Goal: Task Accomplishment & Management: Manage account settings

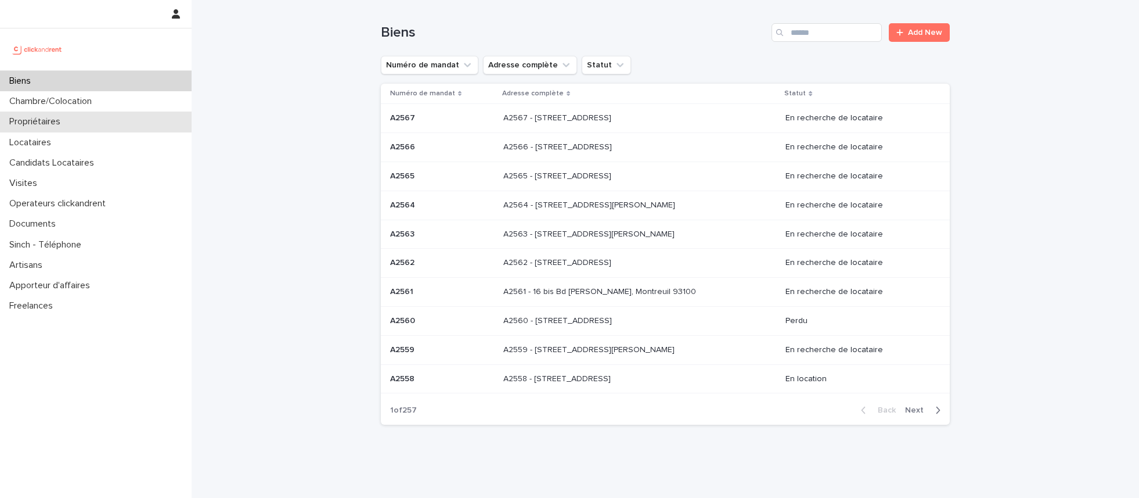
click at [124, 126] on div "Propriétaires" at bounding box center [96, 121] width 192 height 20
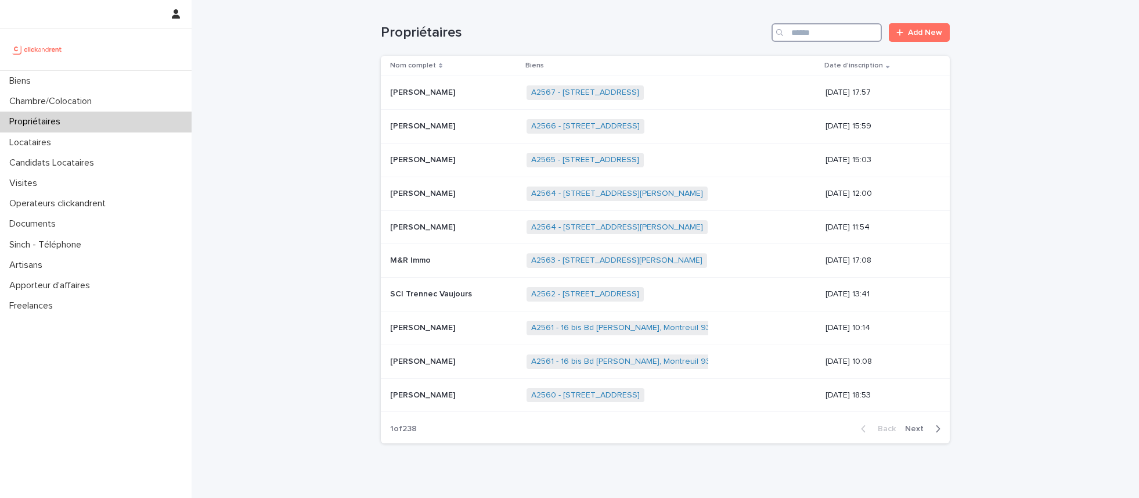
click at [817, 38] on input "Search" at bounding box center [827, 32] width 110 height 19
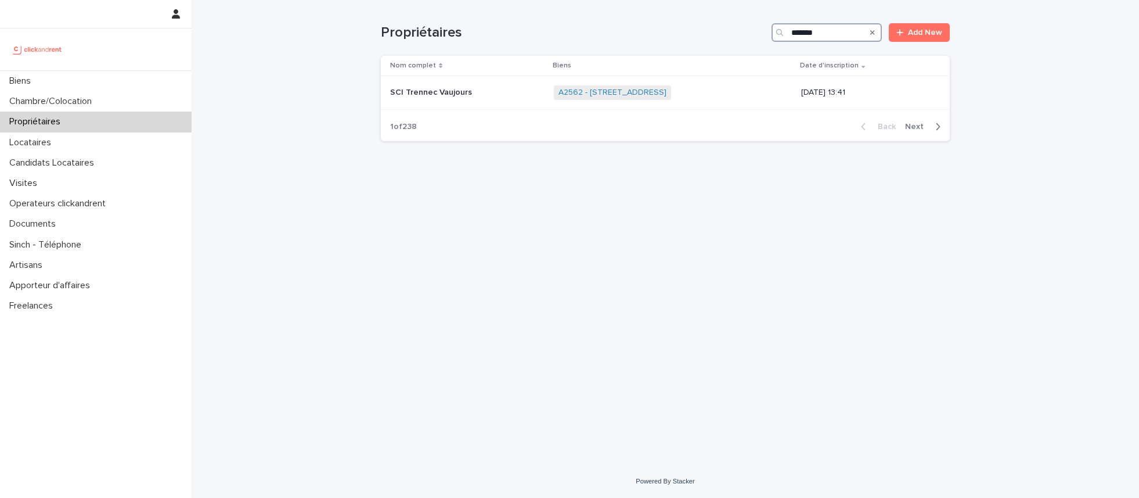
type input "*******"
click at [415, 81] on td "SCI MPM SCI MPM" at bounding box center [445, 93] width 128 height 34
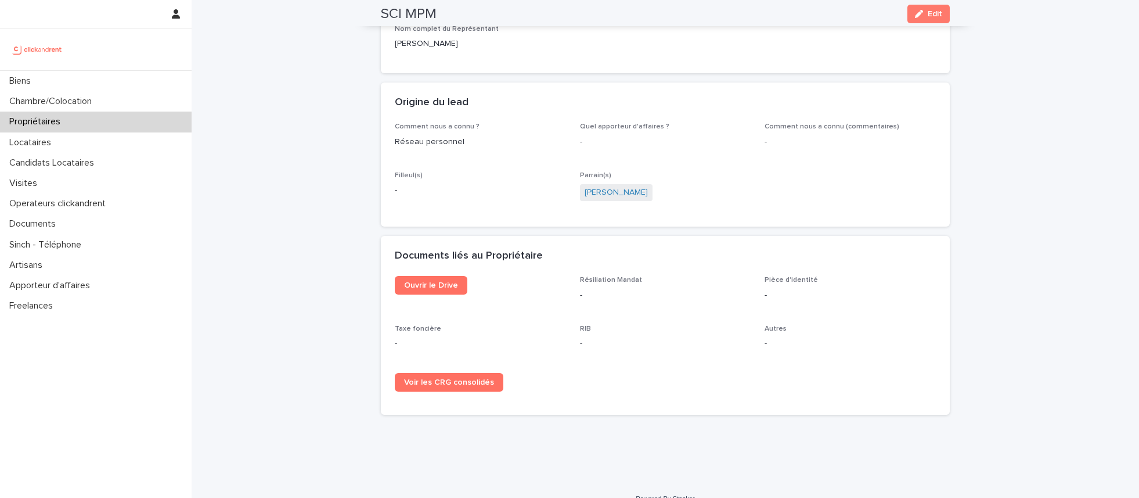
scroll to position [580, 0]
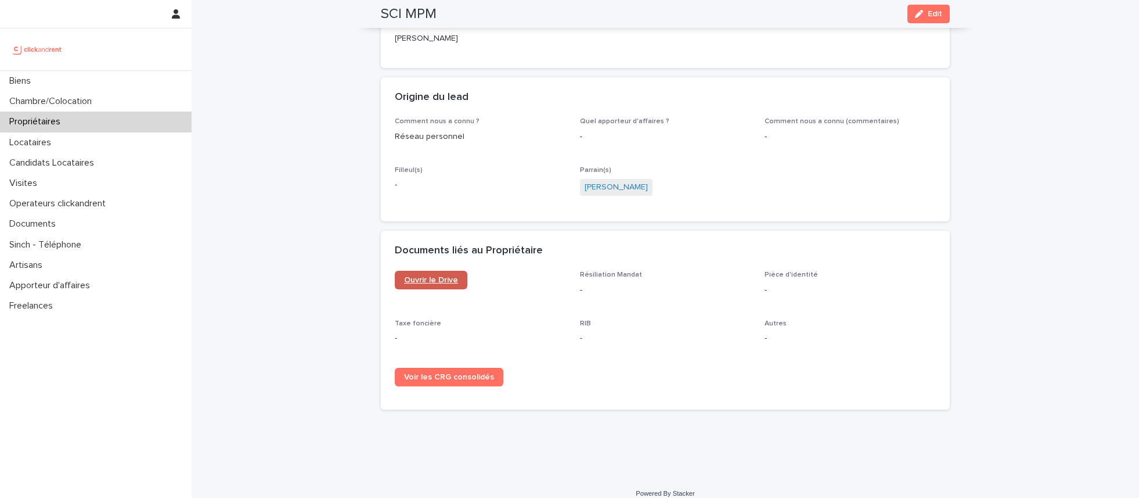
click at [424, 276] on span "Ouvrir le Drive" at bounding box center [431, 280] width 54 height 8
click at [64, 120] on p "Propriétaires" at bounding box center [37, 121] width 65 height 11
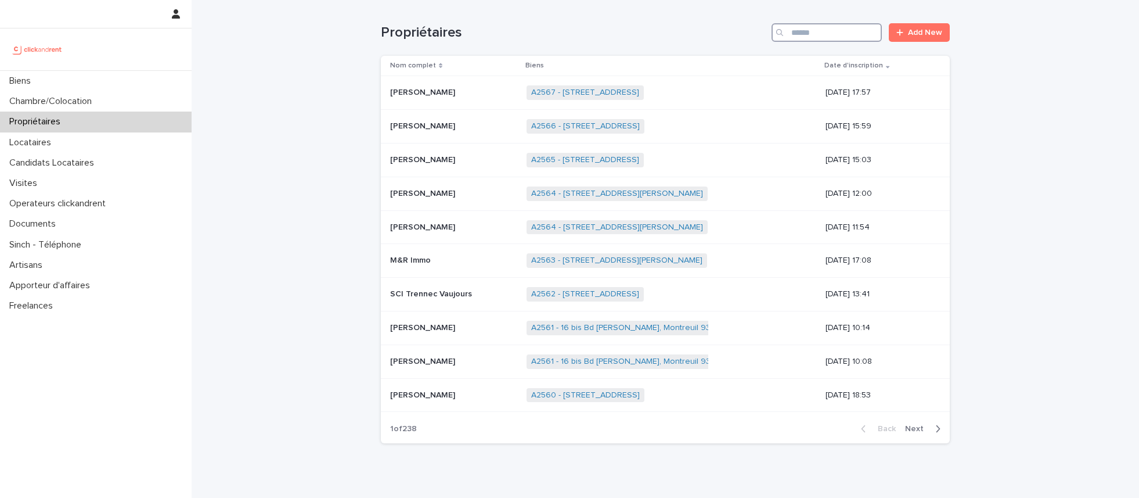
click at [804, 37] on input "Search" at bounding box center [827, 32] width 110 height 19
type input "*******"
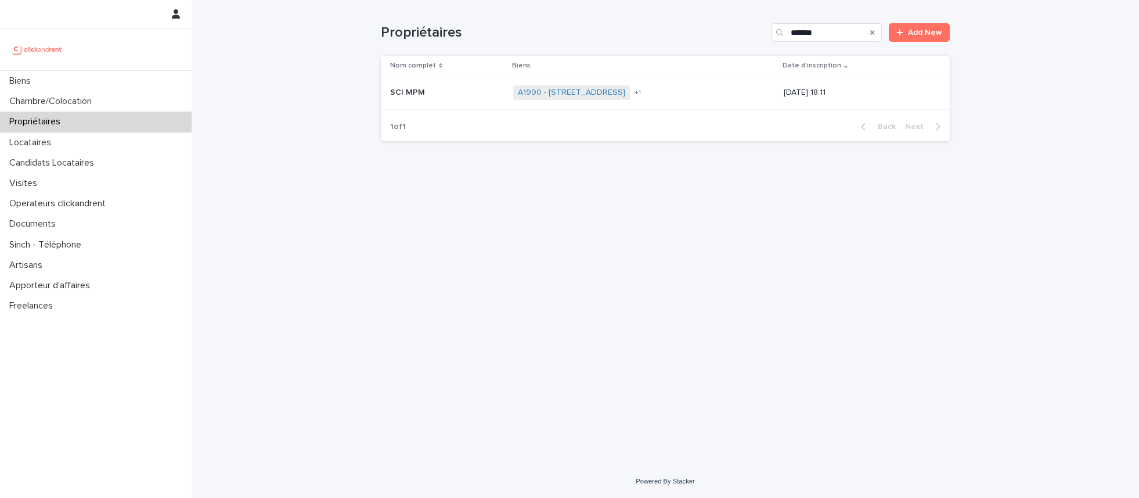
click at [444, 91] on p at bounding box center [447, 93] width 114 height 10
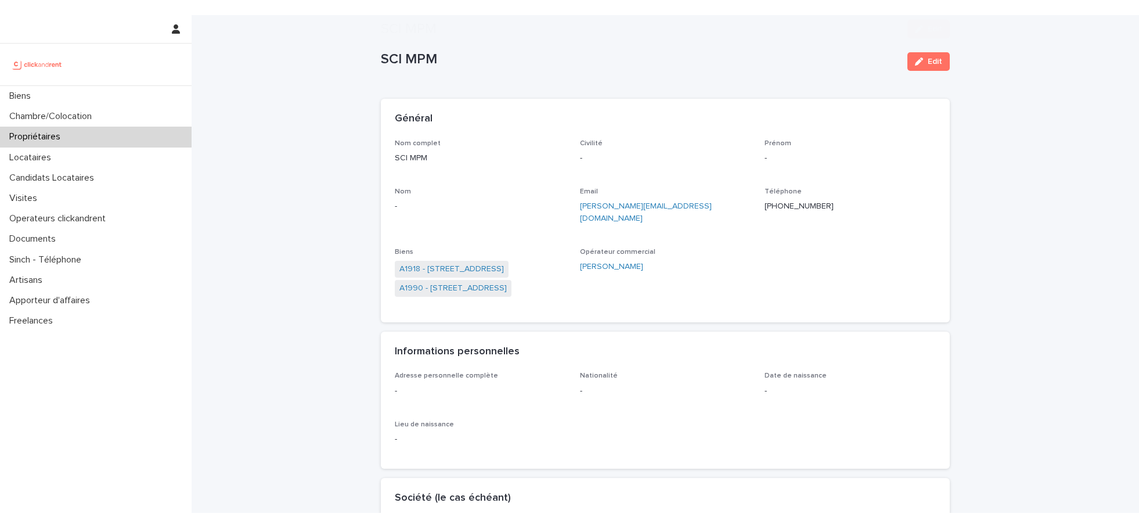
scroll to position [580, 0]
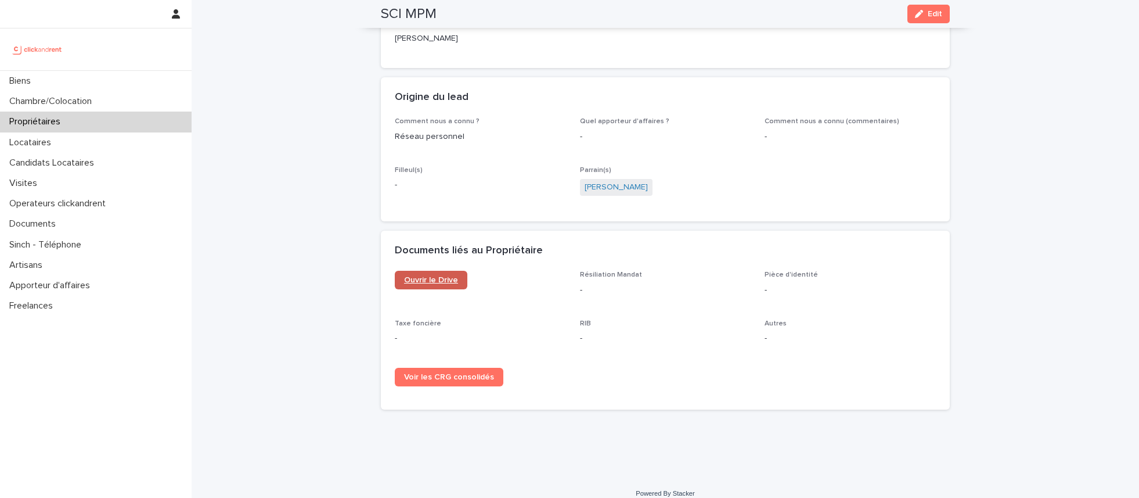
click at [431, 272] on link "Ouvrir le Drive" at bounding box center [431, 280] width 73 height 19
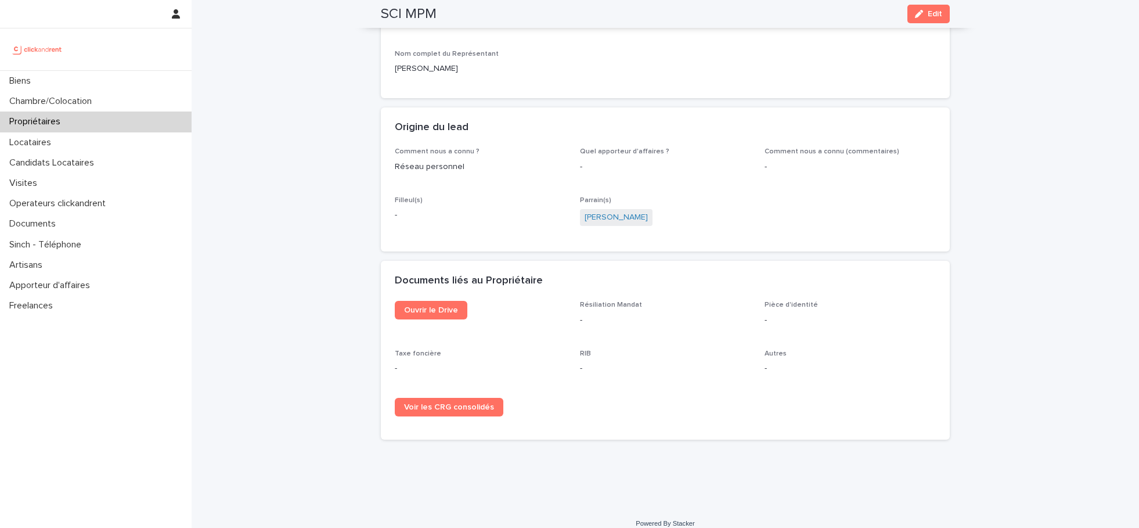
scroll to position [0, 0]
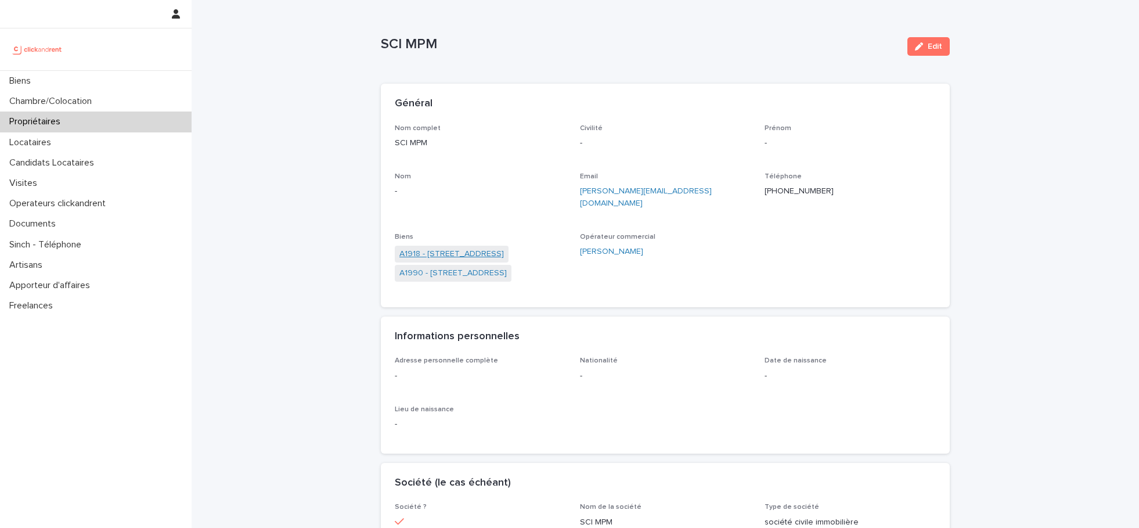
click at [473, 248] on link "A1918 - [STREET_ADDRESS]" at bounding box center [451, 254] width 105 height 12
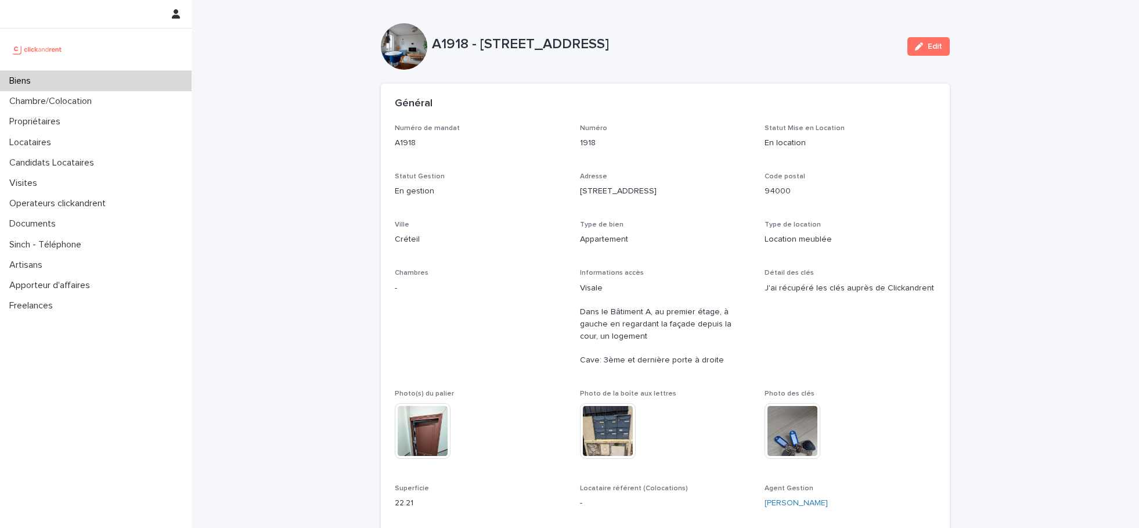
click at [491, 41] on p "A1918 - [STREET_ADDRESS]" at bounding box center [665, 44] width 466 height 17
copy div "A1918 - [STREET_ADDRESS] Edit Sorry, there was an error saving your record. Ple…"
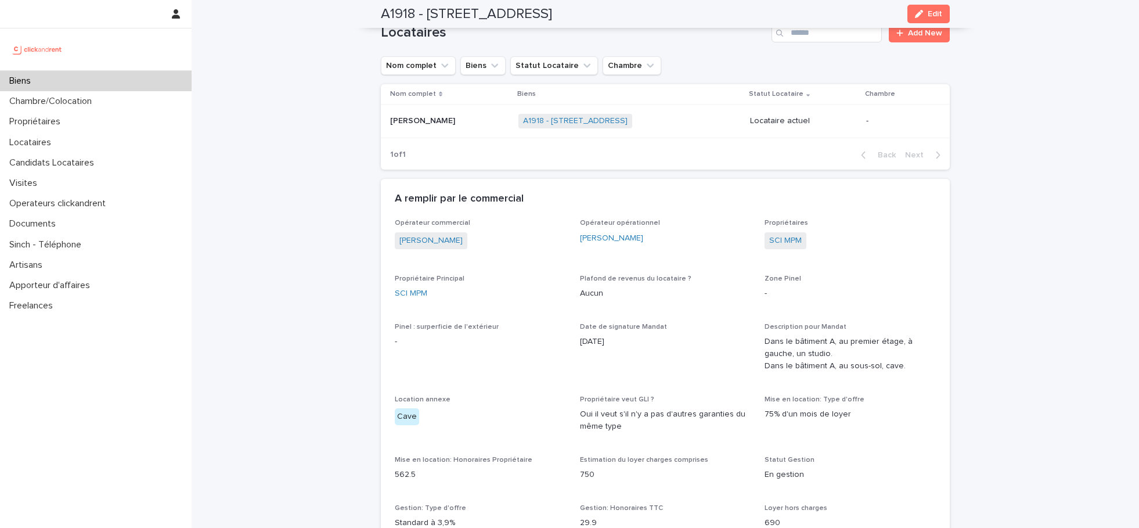
scroll to position [543, 0]
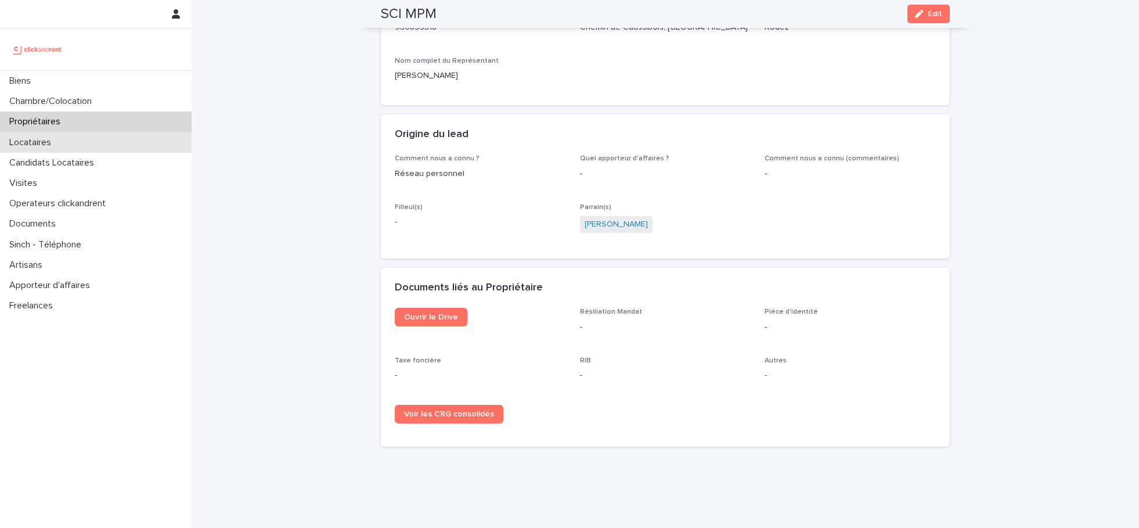
scroll to position [122, 0]
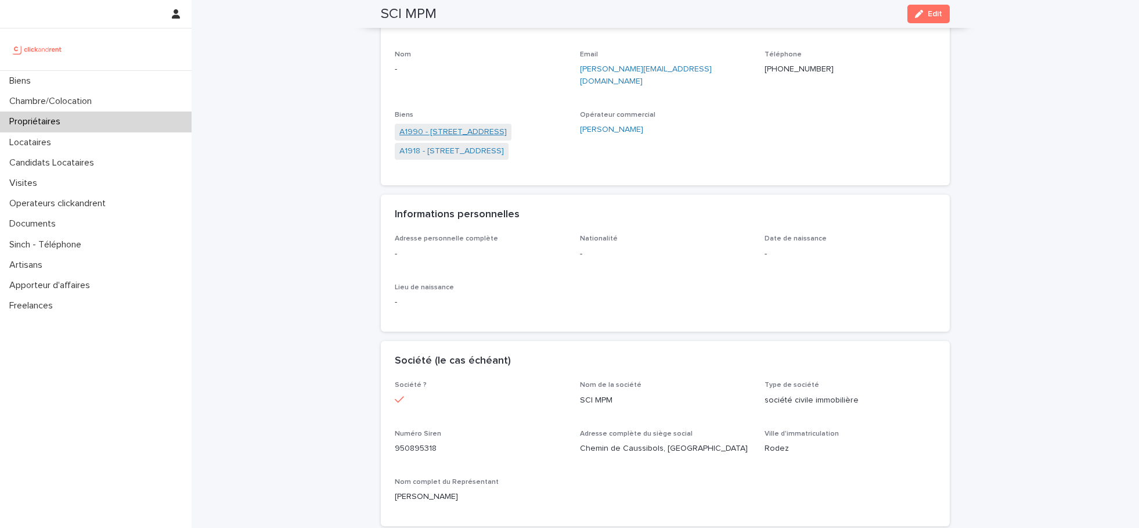
click at [412, 126] on link "A1990 - [STREET_ADDRESS]" at bounding box center [452, 132] width 107 height 12
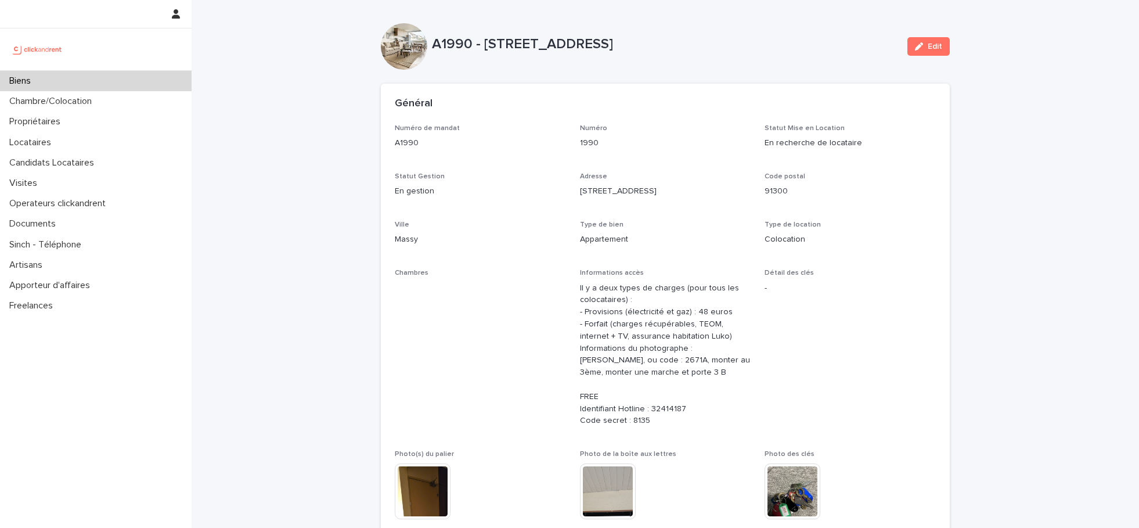
click at [513, 34] on div "A1990 - [STREET_ADDRESS]" at bounding box center [665, 43] width 466 height 19
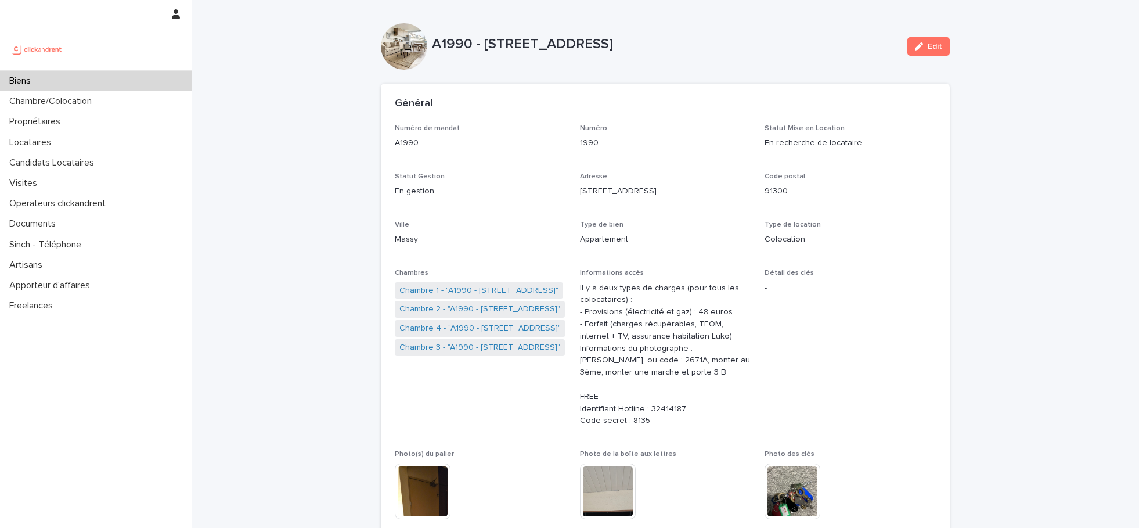
click at [509, 42] on p "A1990 - [STREET_ADDRESS]" at bounding box center [665, 44] width 466 height 17
copy div "A1990 - [STREET_ADDRESS] Edit Sorry, there was an error saving your record. Ple…"
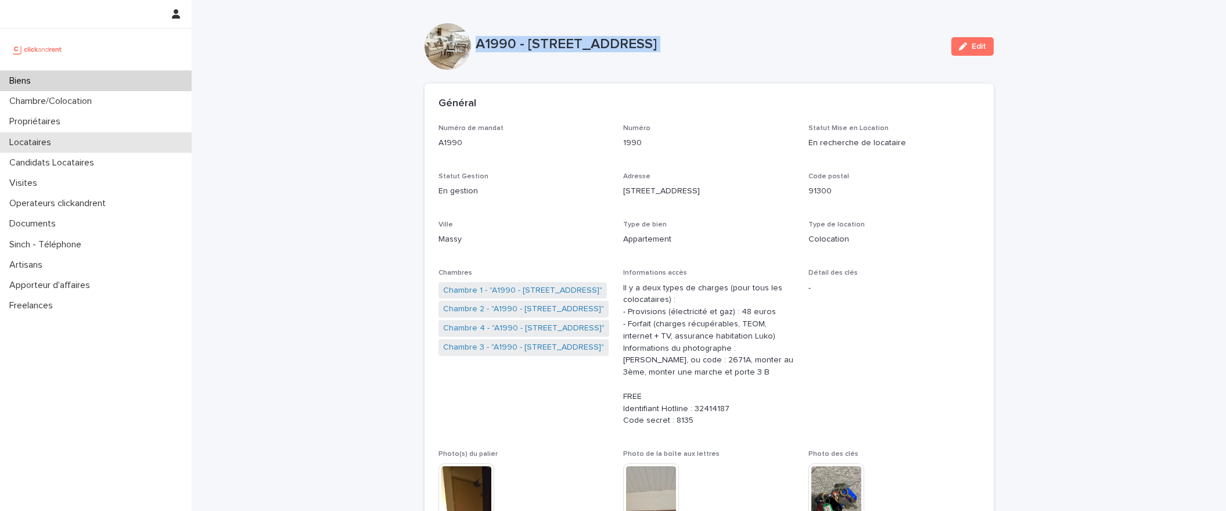
click at [107, 150] on div "Locataires" at bounding box center [96, 142] width 192 height 20
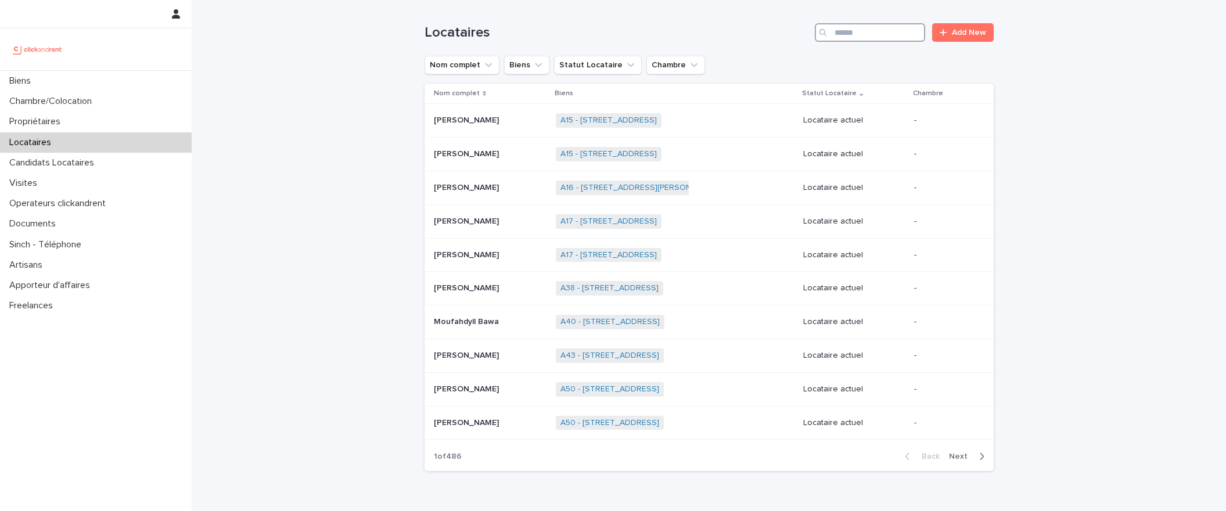
click at [874, 31] on input "Search" at bounding box center [870, 32] width 110 height 19
paste input "**********"
type input "**********"
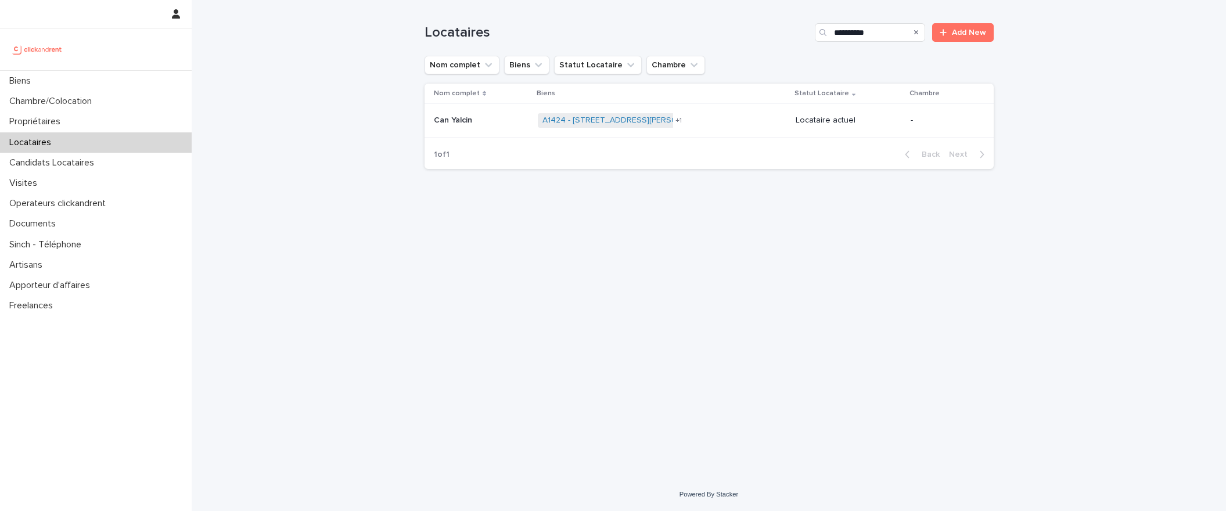
click at [479, 122] on p at bounding box center [481, 121] width 95 height 10
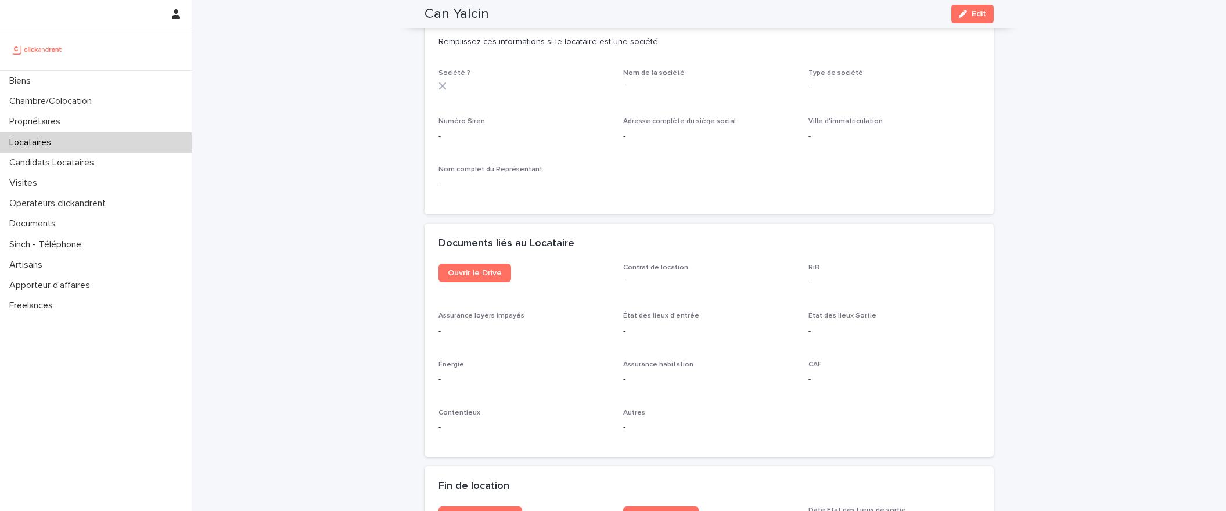
scroll to position [1135, 0]
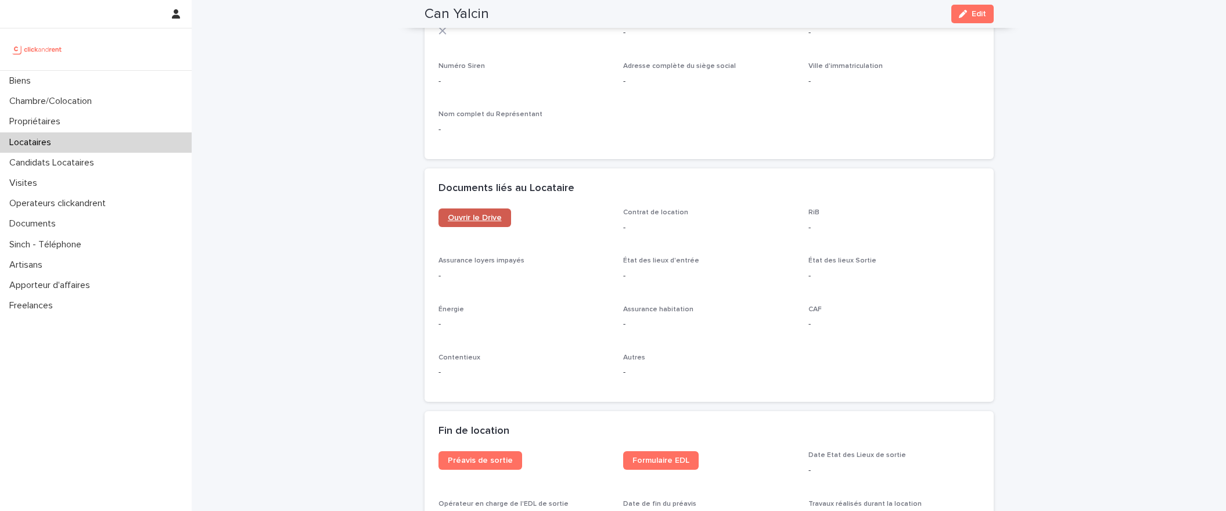
click at [466, 208] on link "Ouvrir le Drive" at bounding box center [474, 217] width 73 height 19
click at [103, 117] on div "Propriétaires" at bounding box center [96, 121] width 192 height 20
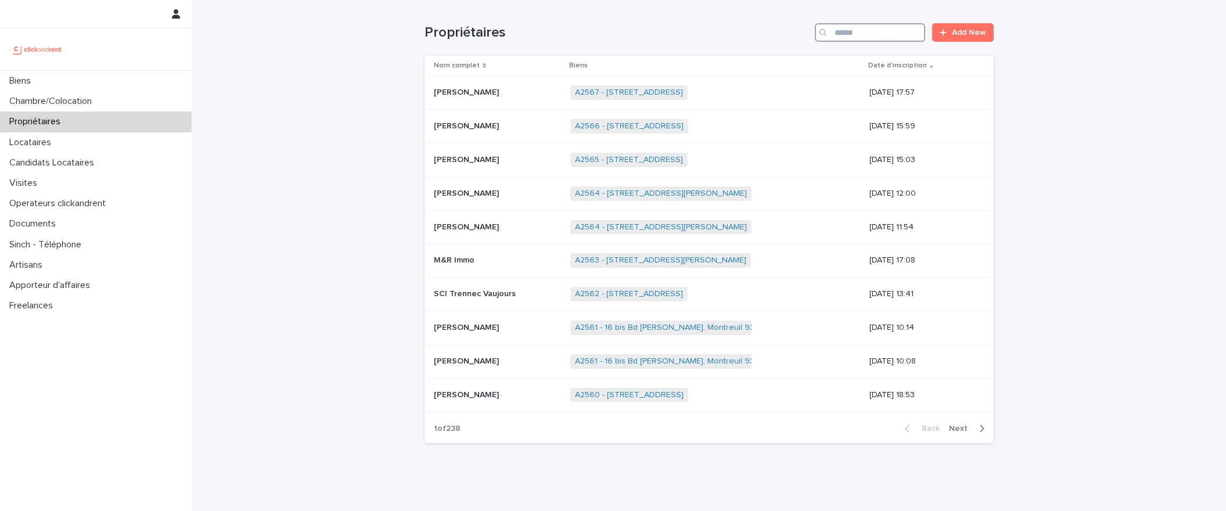
click at [869, 39] on input "Search" at bounding box center [870, 32] width 110 height 19
paste input "**********"
type input "**********"
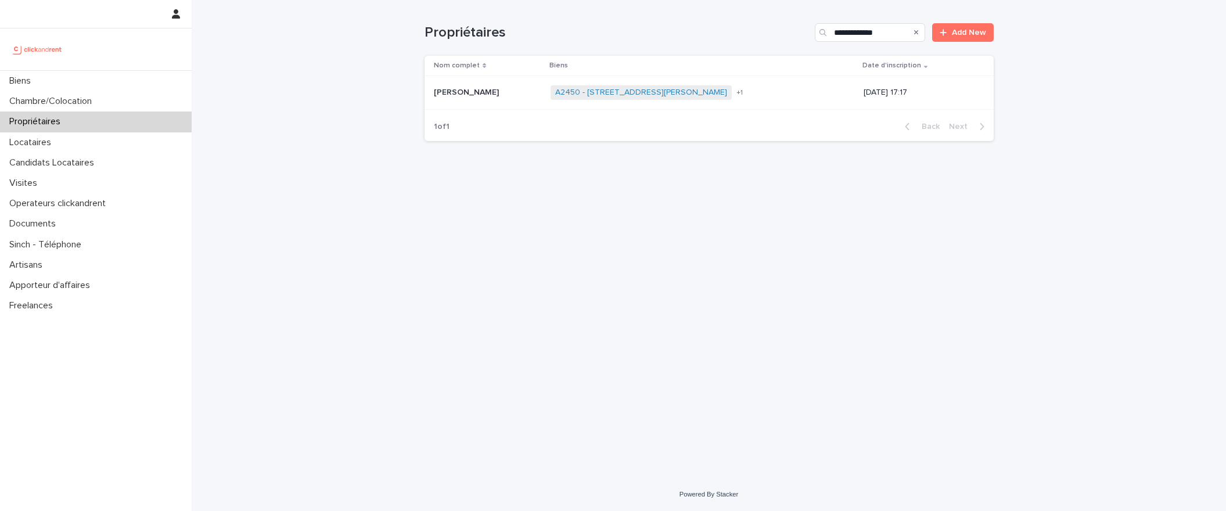
click at [478, 91] on p "[PERSON_NAME]" at bounding box center [467, 91] width 67 height 12
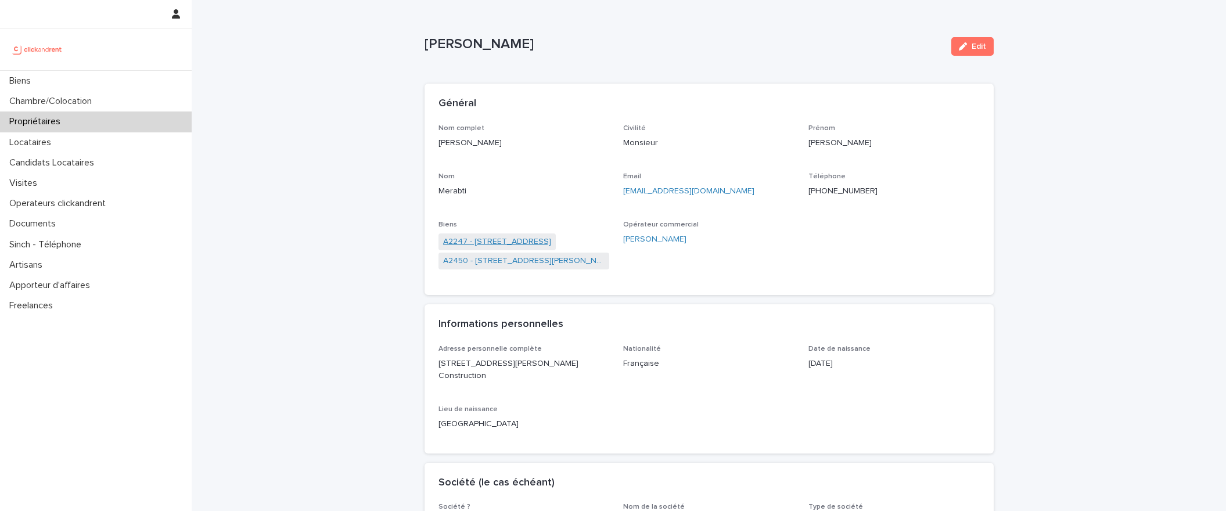
click at [498, 245] on link "A2247 - [STREET_ADDRESS]" at bounding box center [497, 242] width 108 height 12
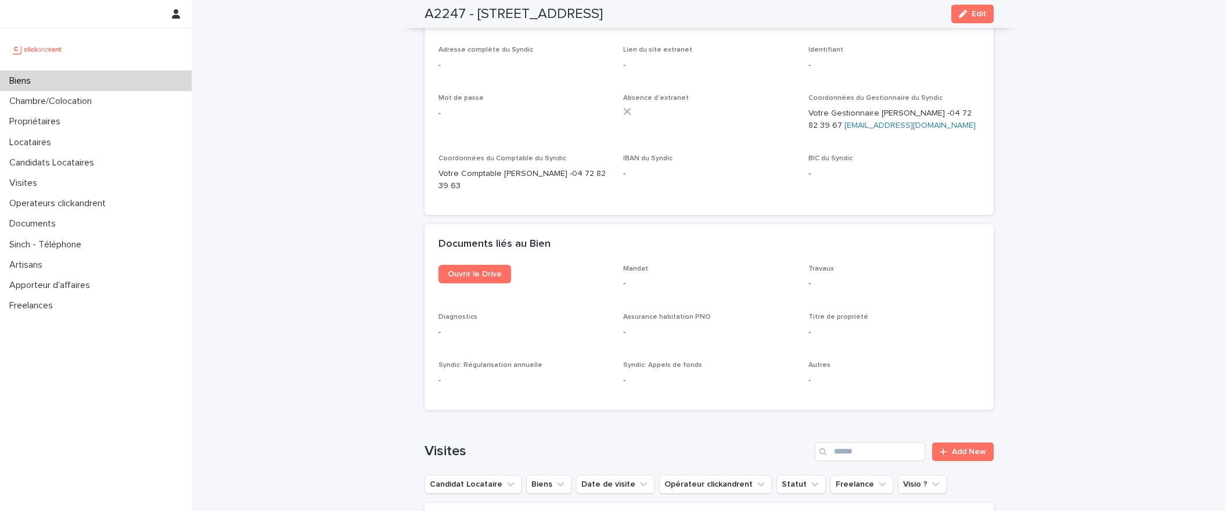
scroll to position [3085, 0]
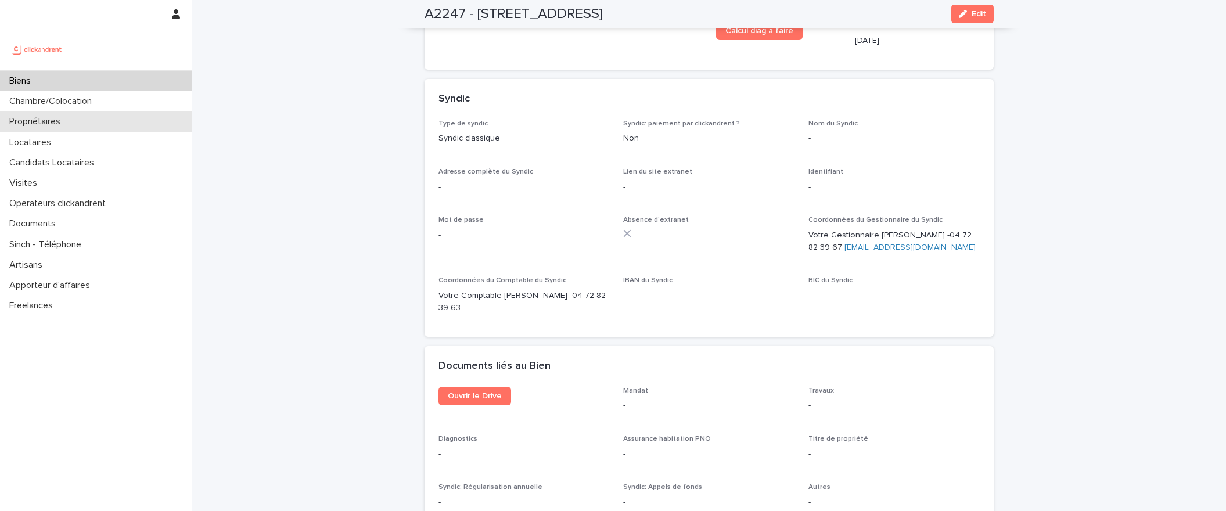
click at [58, 118] on p "Propriétaires" at bounding box center [37, 121] width 65 height 11
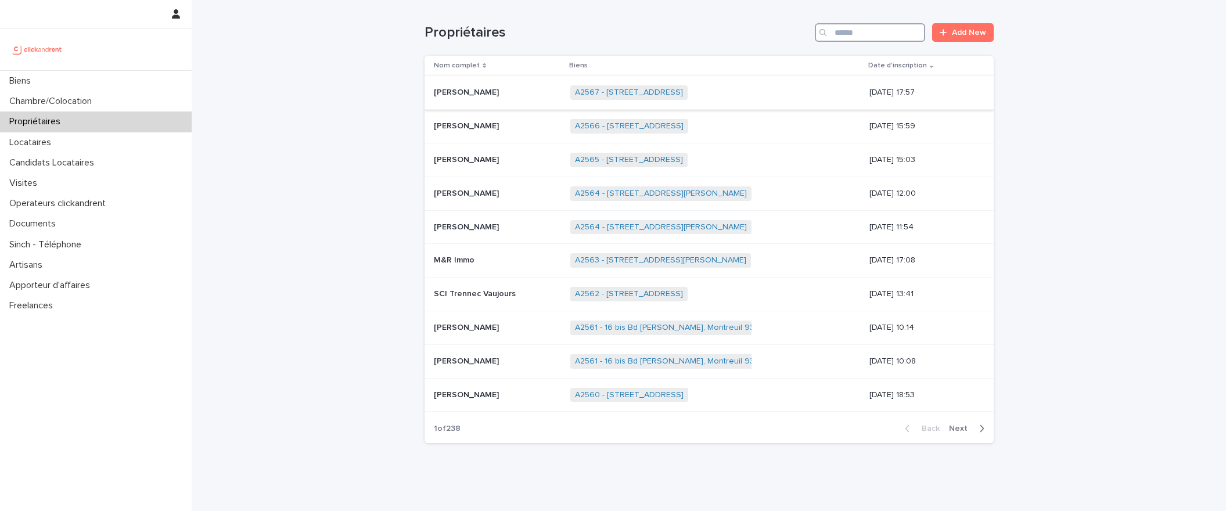
click at [878, 33] on input "Search" at bounding box center [870, 32] width 110 height 19
type input "****"
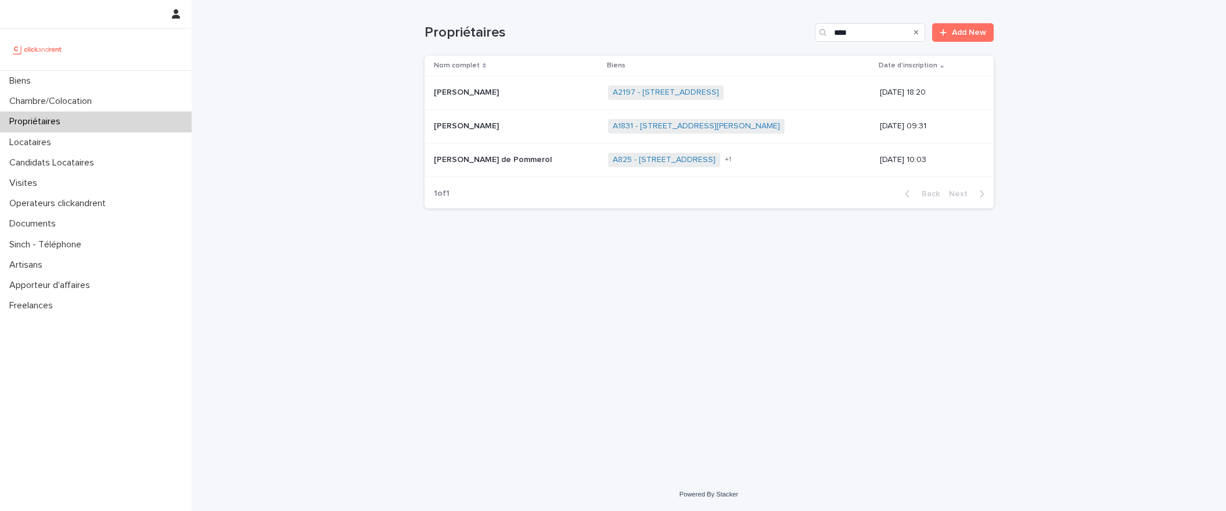
click at [460, 97] on p "[PERSON_NAME]" at bounding box center [467, 91] width 67 height 12
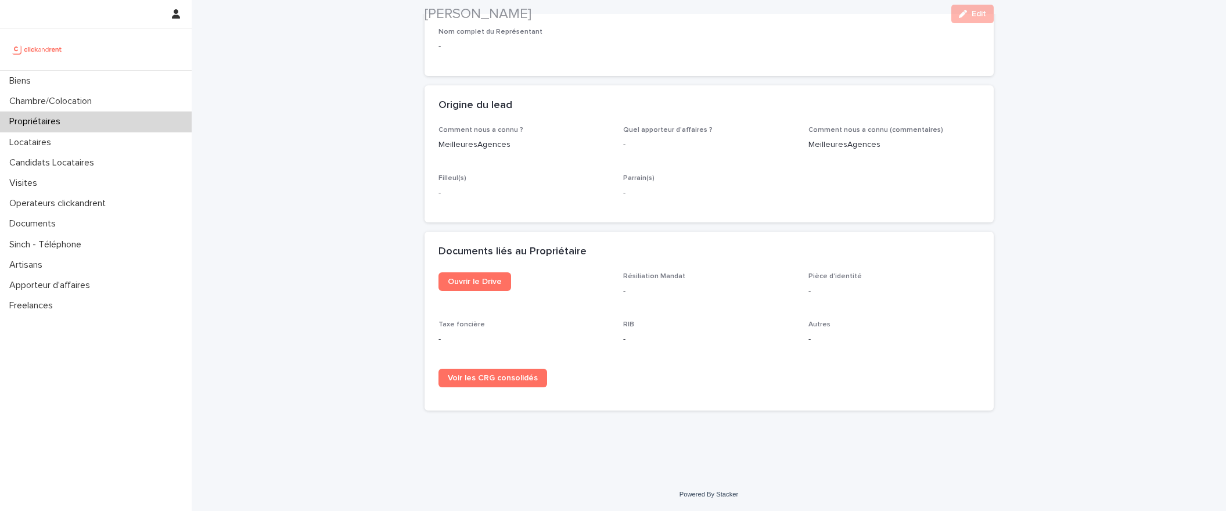
scroll to position [553, 0]
click at [456, 289] on link "Ouvrir le Drive" at bounding box center [474, 281] width 73 height 19
click at [437, 19] on h2 "[PERSON_NAME]" at bounding box center [477, 14] width 107 height 17
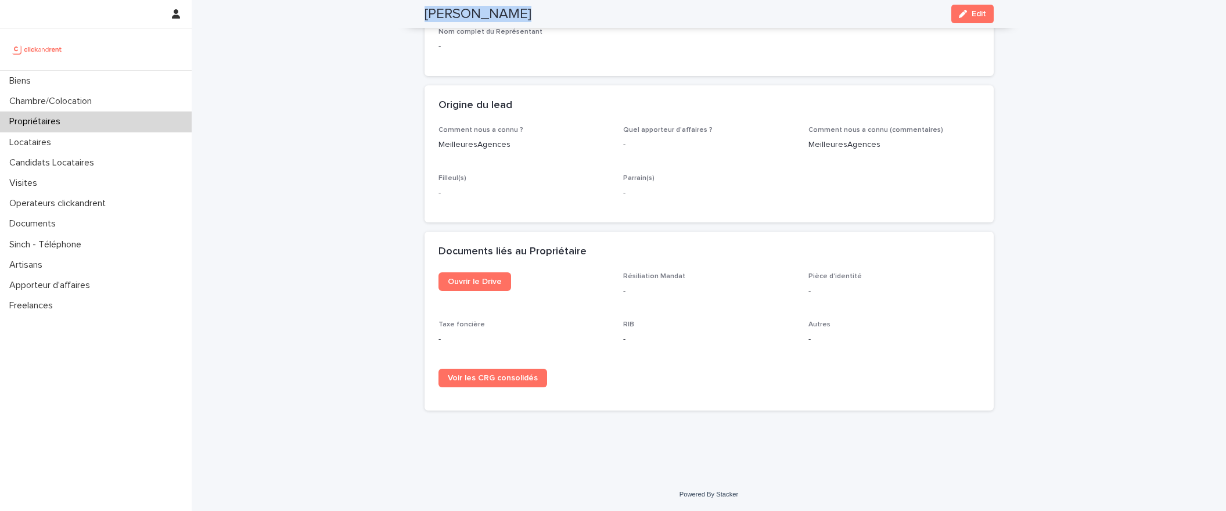
copy div "[PERSON_NAME] Edit"
click at [120, 143] on div "Locataires" at bounding box center [96, 142] width 192 height 20
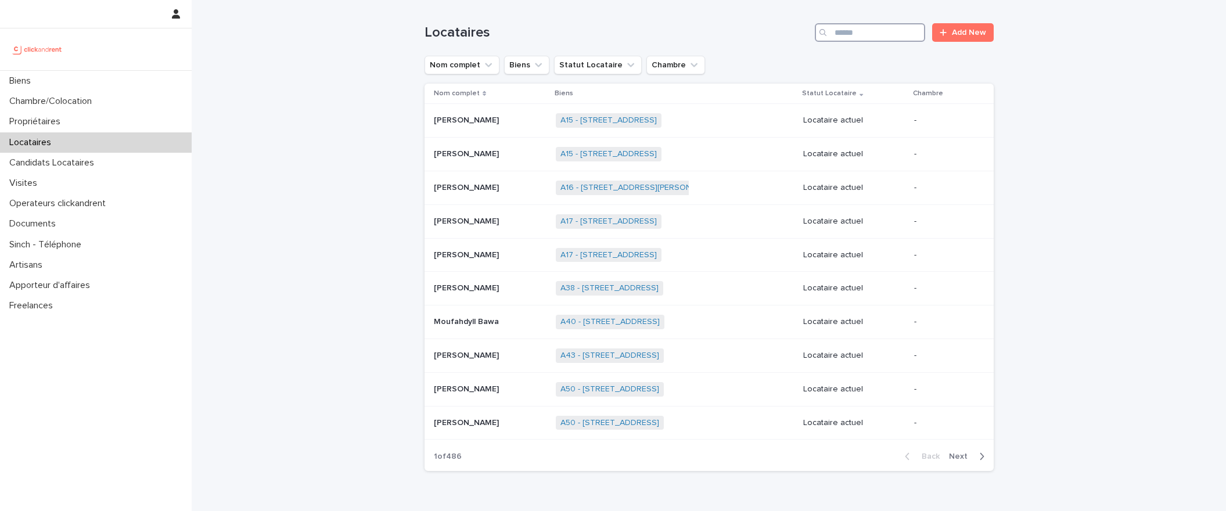
click at [862, 34] on input "Search" at bounding box center [870, 32] width 110 height 19
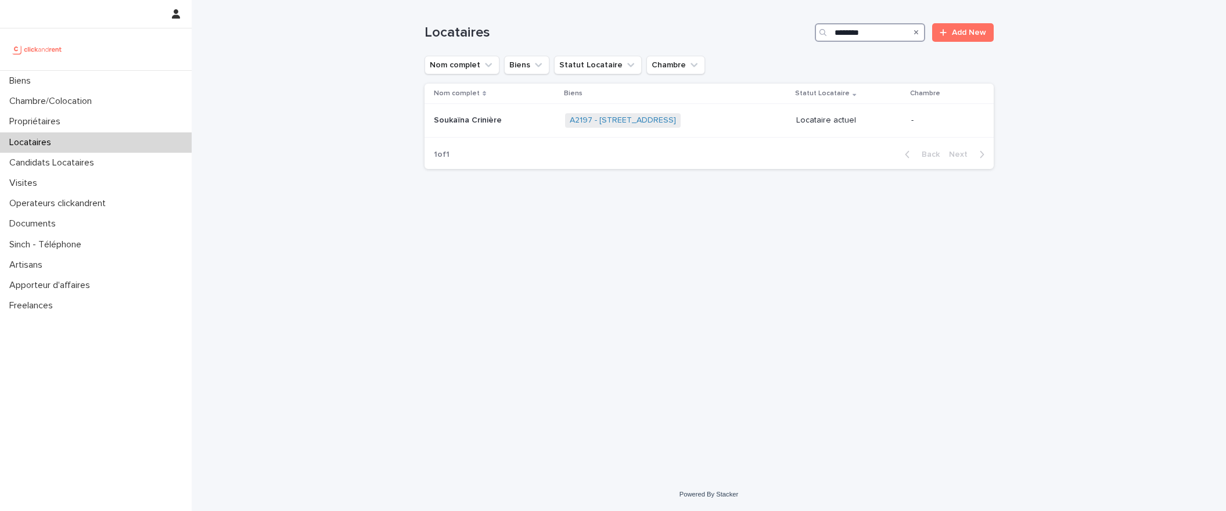
type input "********"
click at [438, 129] on div "Soukaïna Crinière Soukaïna Crinière" at bounding box center [495, 120] width 122 height 19
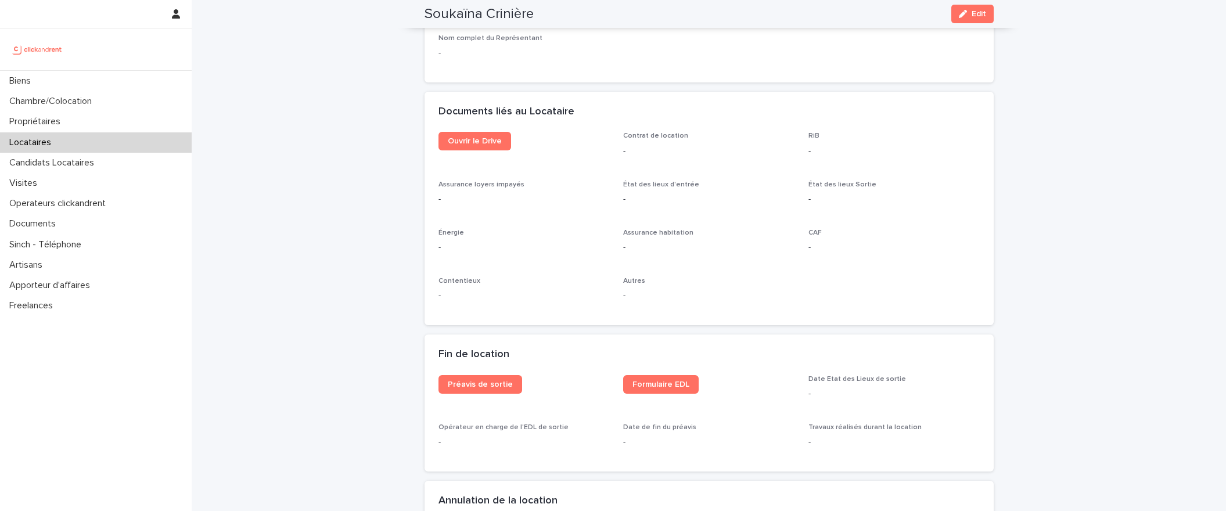
scroll to position [1190, 0]
click at [444, 15] on h2 "Soukaïna Crinière" at bounding box center [478, 14] width 109 height 17
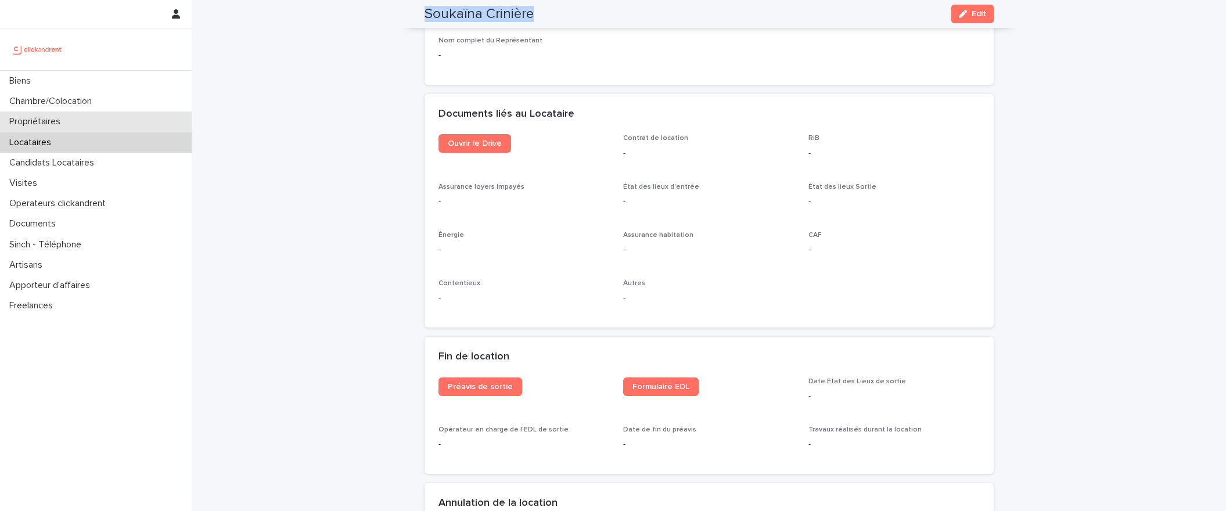
click at [55, 129] on div "Propriétaires" at bounding box center [96, 121] width 192 height 20
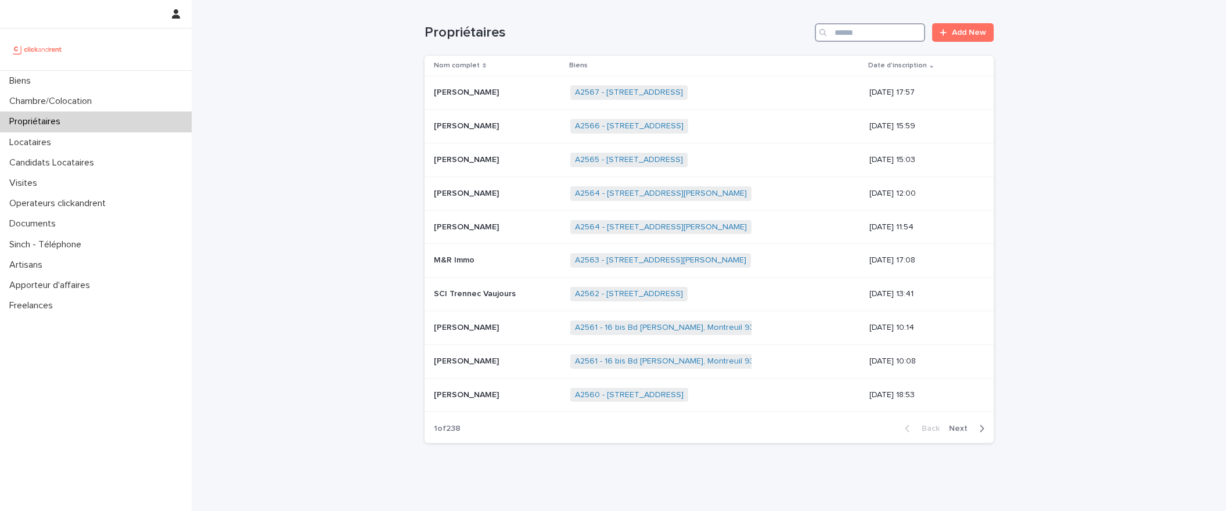
click at [862, 28] on input "Search" at bounding box center [870, 32] width 110 height 19
type input "*****"
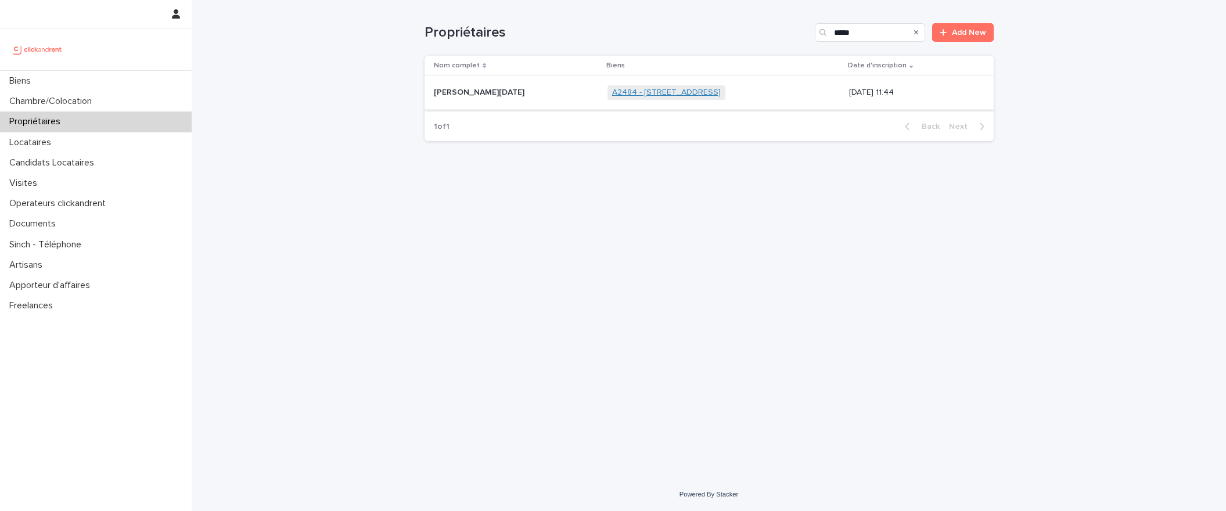
click at [612, 93] on link "A2484 - [STREET_ADDRESS]" at bounding box center [666, 93] width 109 height 10
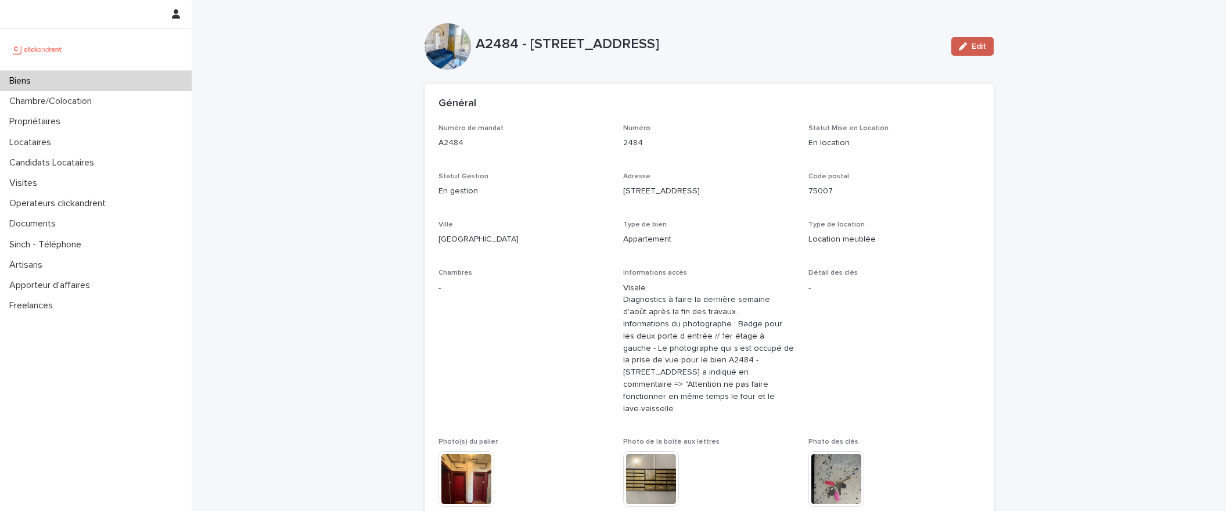
click at [987, 38] on button "Edit" at bounding box center [972, 46] width 42 height 19
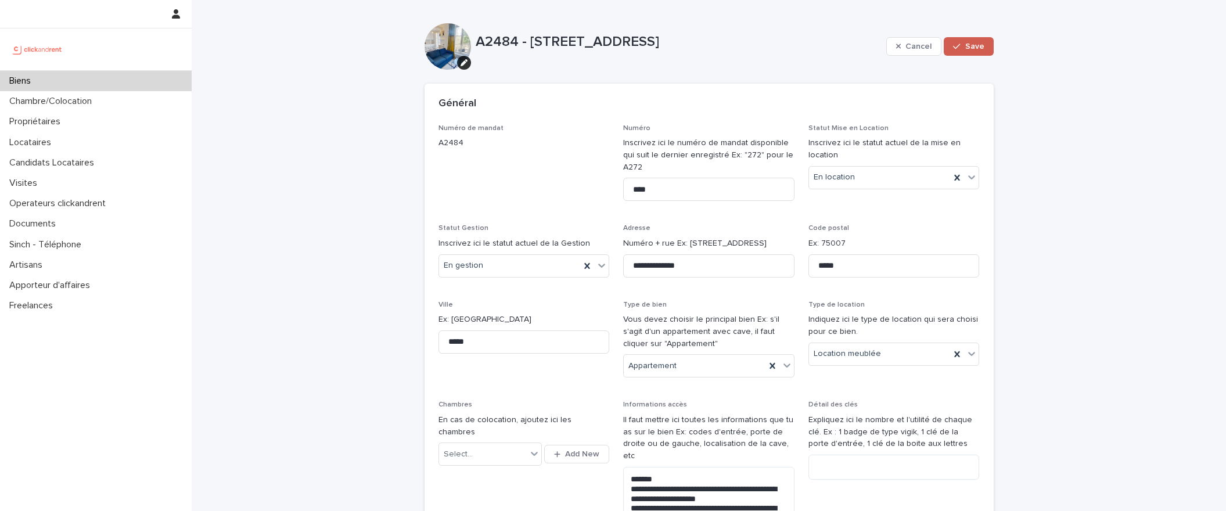
click at [970, 47] on span "Save" at bounding box center [974, 46] width 19 height 8
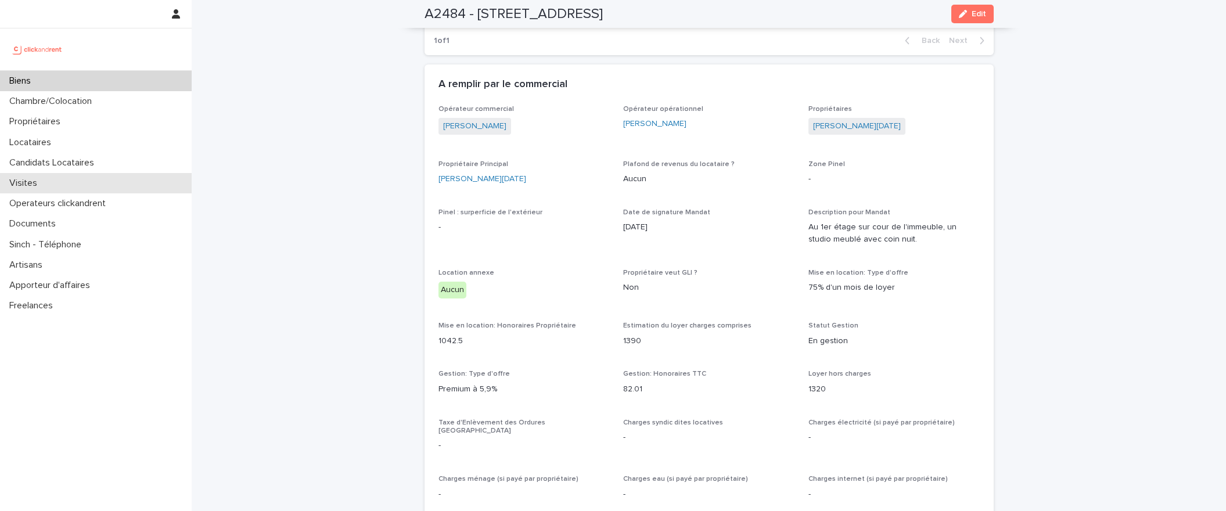
scroll to position [680, 0]
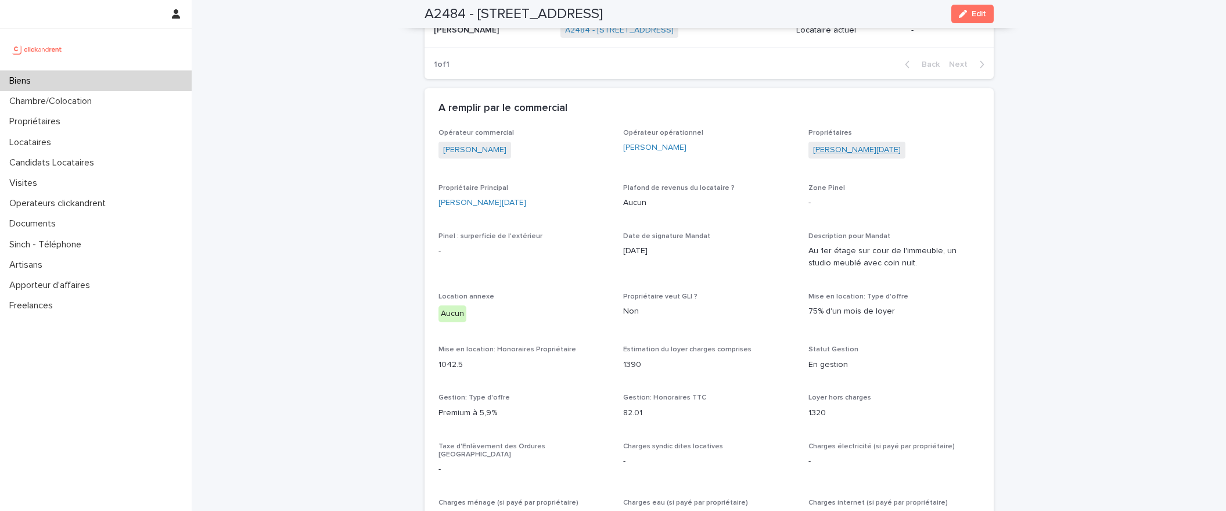
click at [824, 144] on link "[PERSON_NAME][DATE]" at bounding box center [857, 150] width 88 height 12
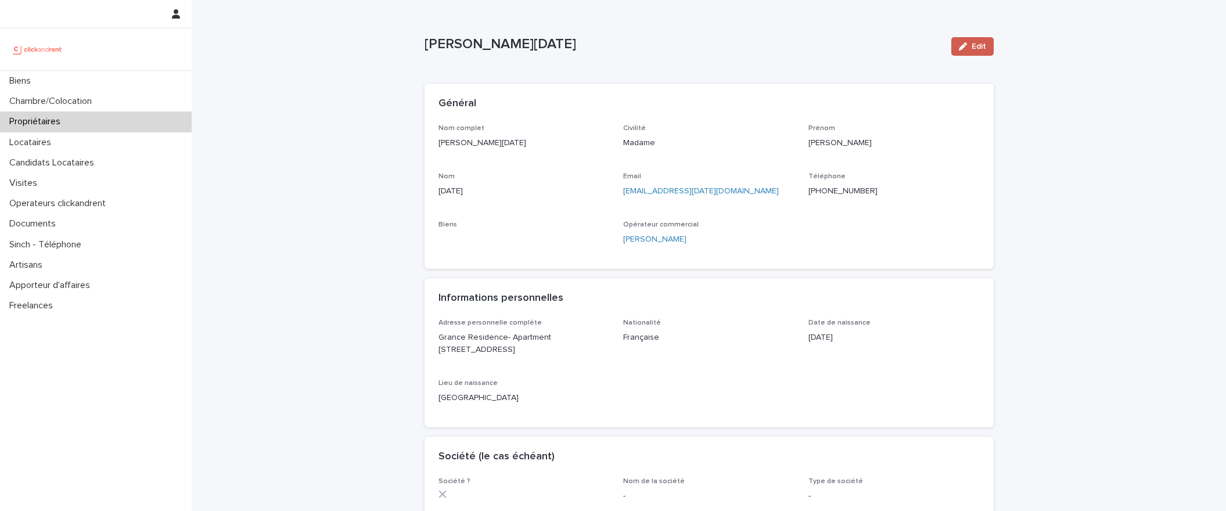
click at [960, 42] on icon "button" at bounding box center [963, 46] width 8 height 8
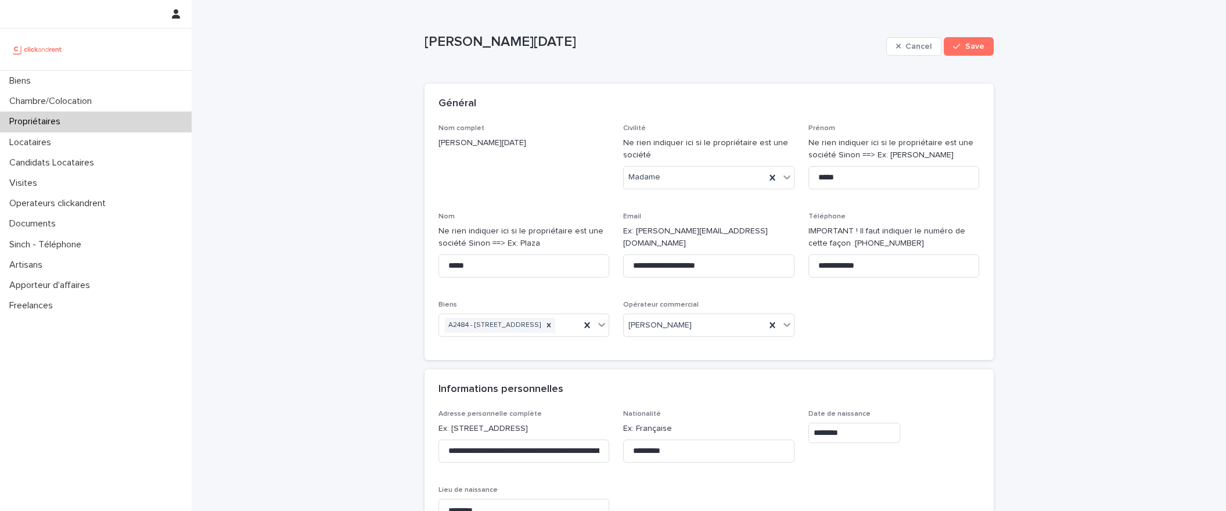
scroll to position [891, 0]
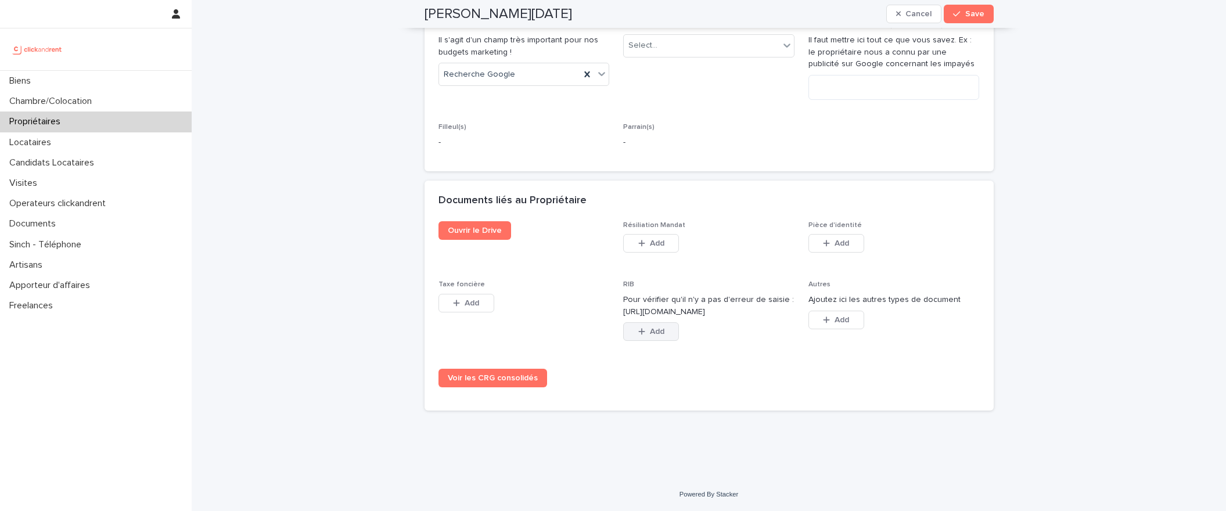
click at [649, 337] on button "Add" at bounding box center [651, 331] width 56 height 19
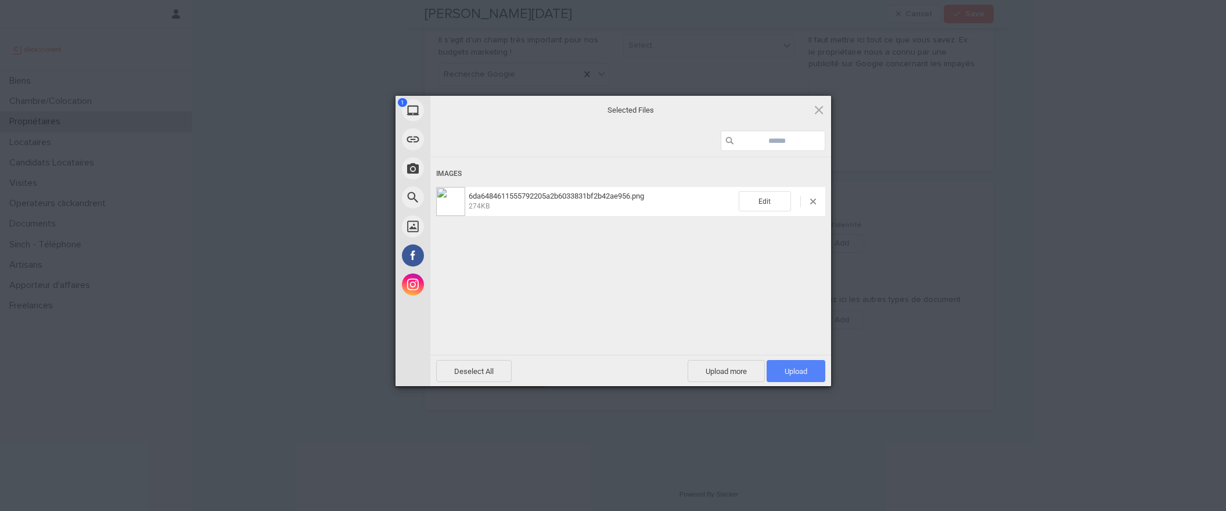
click at [801, 368] on span "Upload 1" at bounding box center [795, 371] width 23 height 9
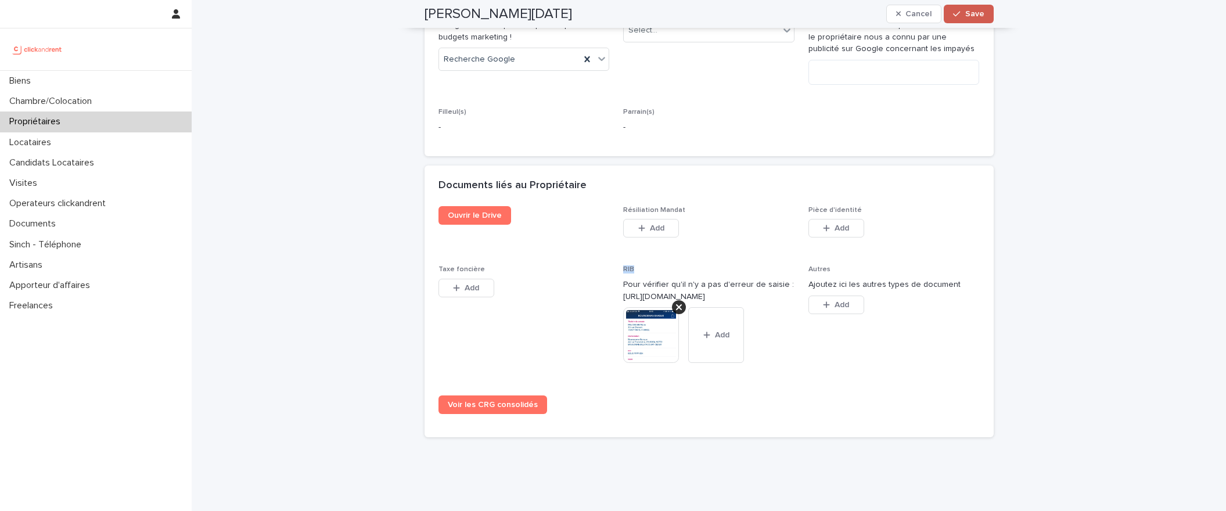
click at [968, 15] on span "Save" at bounding box center [974, 14] width 19 height 8
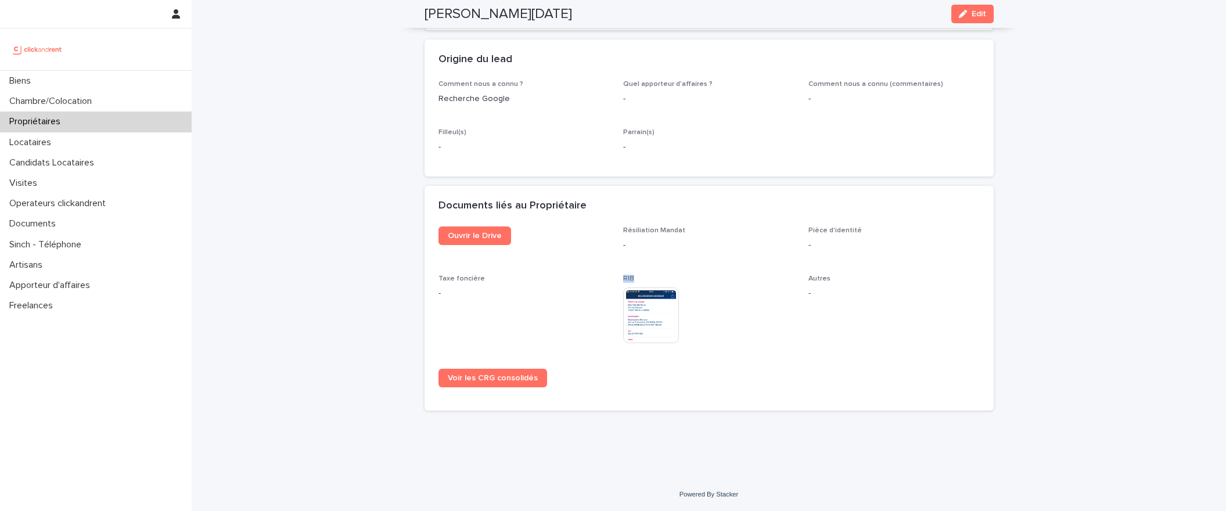
scroll to position [605, 0]
click at [666, 234] on span "Résiliation Mandat" at bounding box center [654, 230] width 62 height 7
click at [667, 234] on span "Résiliation Mandat" at bounding box center [654, 230] width 62 height 7
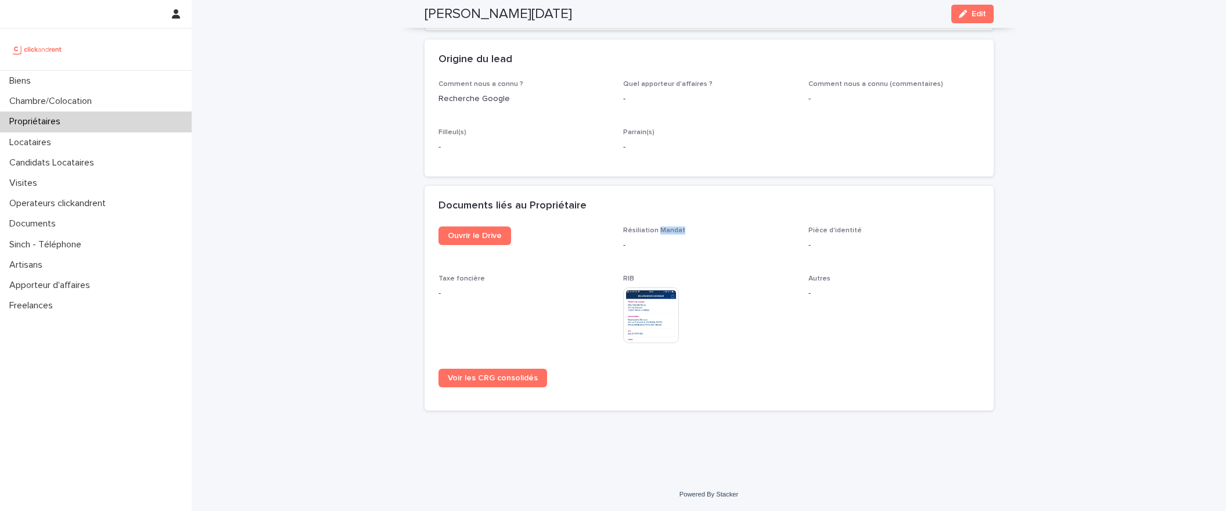
click at [667, 234] on span "Résiliation Mandat" at bounding box center [654, 230] width 62 height 7
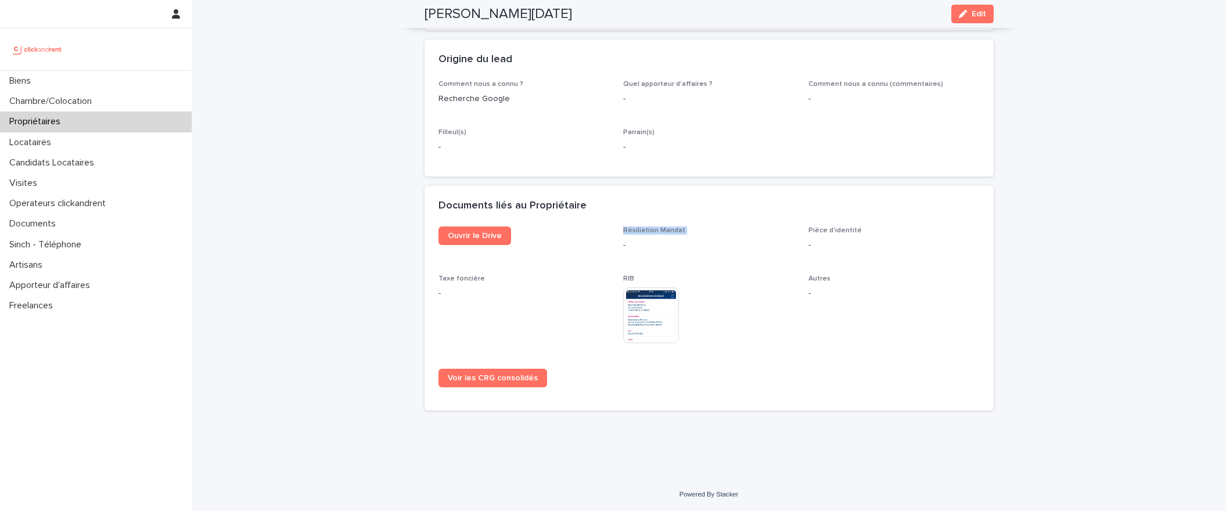
click at [667, 234] on span "Résiliation Mandat" at bounding box center [654, 230] width 62 height 7
click at [665, 226] on div "Documents liés au Propriétaire" at bounding box center [708, 206] width 569 height 41
